Goal: Share content: Distribute website content to other platforms or users

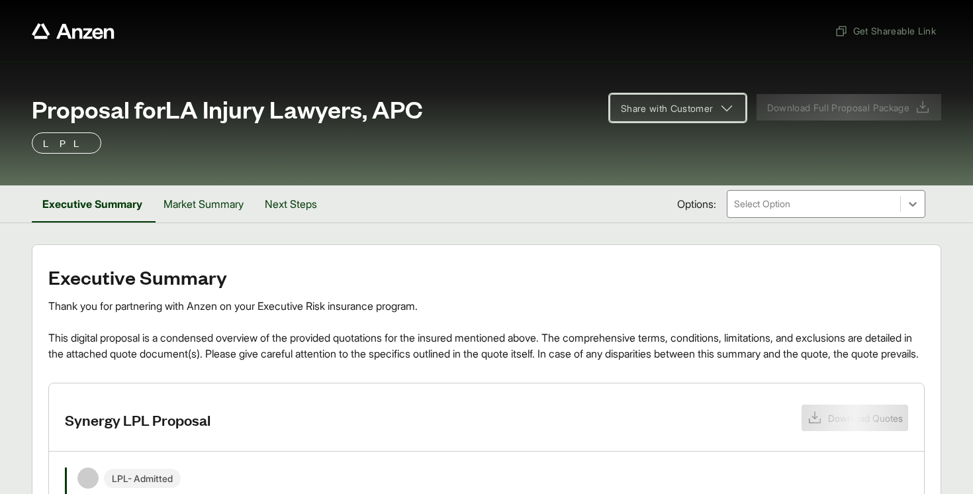
click at [672, 114] on span "Share with Customer" at bounding box center [667, 108] width 93 height 14
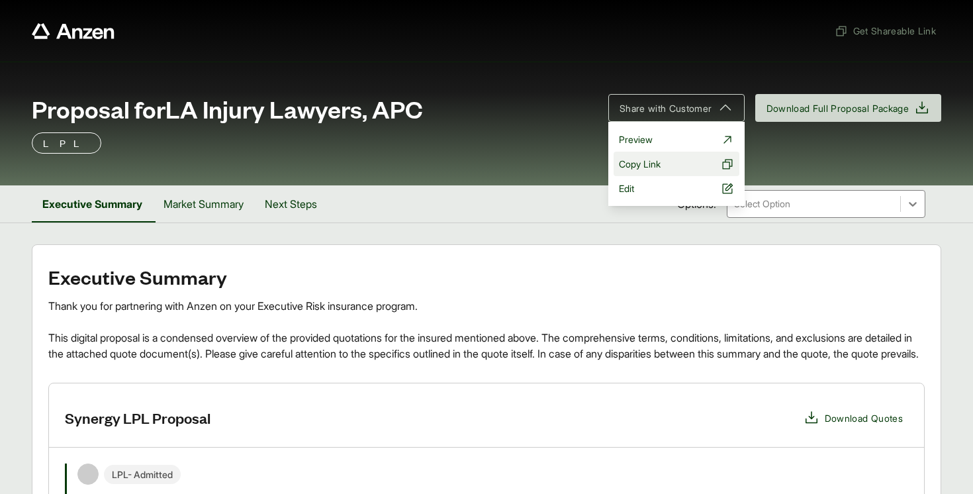
click at [643, 167] on span "Copy Link" at bounding box center [640, 164] width 42 height 14
click at [641, 136] on span "Preview" at bounding box center [636, 139] width 34 height 14
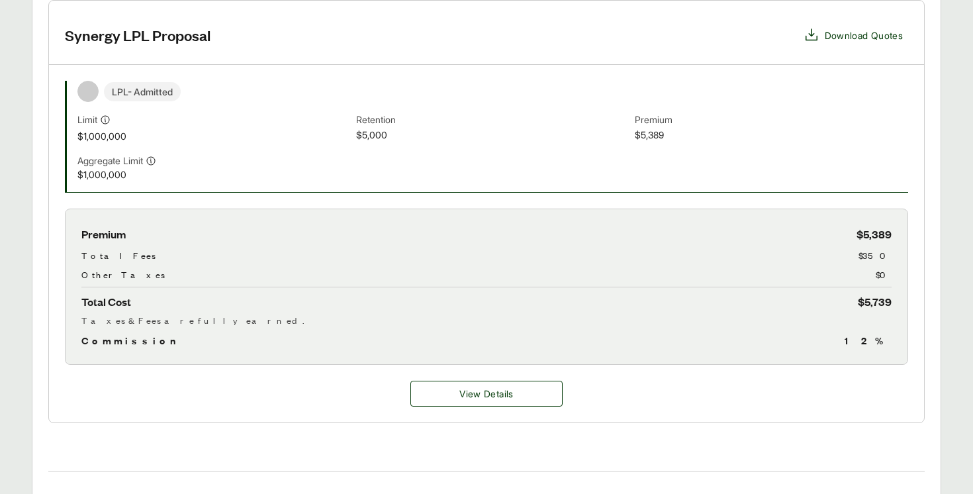
scroll to position [390, 0]
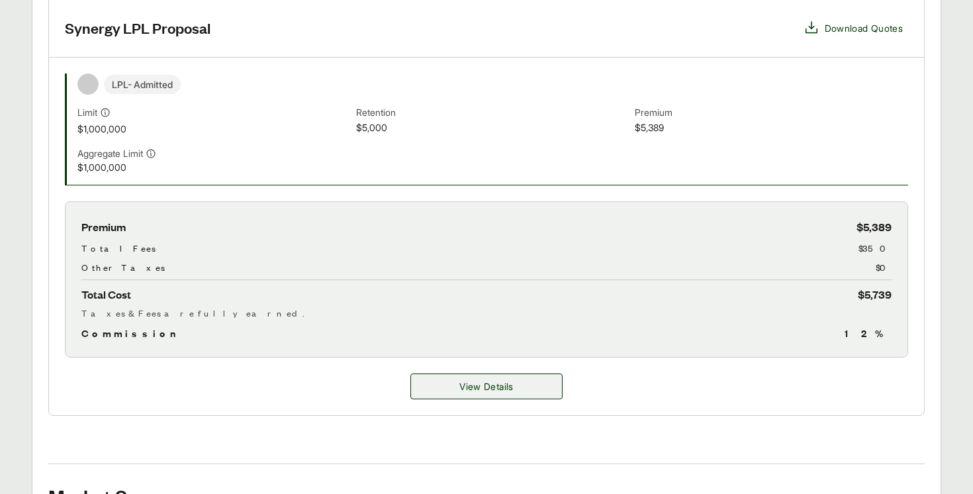
click at [469, 393] on span "View Details" at bounding box center [486, 386] width 54 height 14
